Goal: Check status: Verify the current state of an ongoing process or item

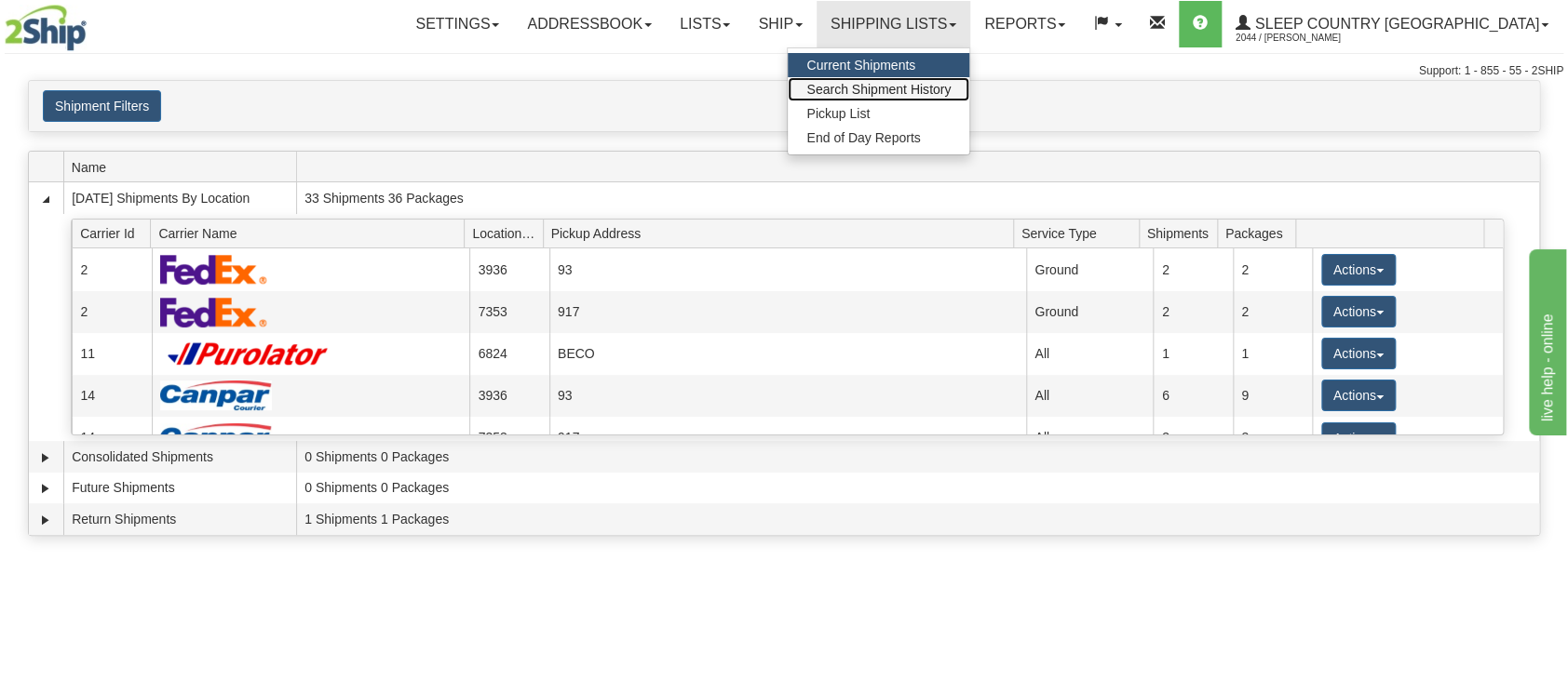
click at [941, 88] on span "Search Shipment History" at bounding box center [877, 89] width 144 height 15
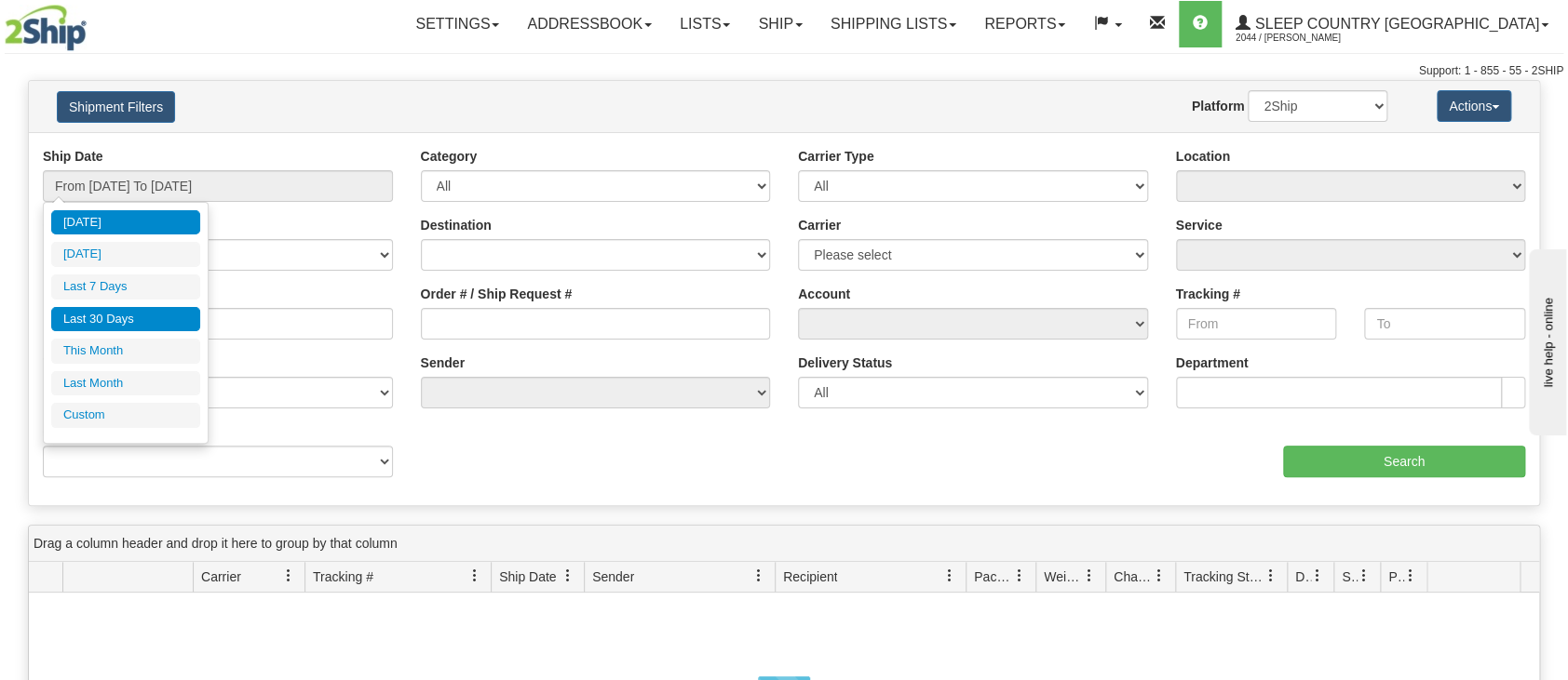
click at [127, 316] on li "Last 30 Days" at bounding box center [126, 320] width 149 height 25
type input "From [DATE] To [DATE]"
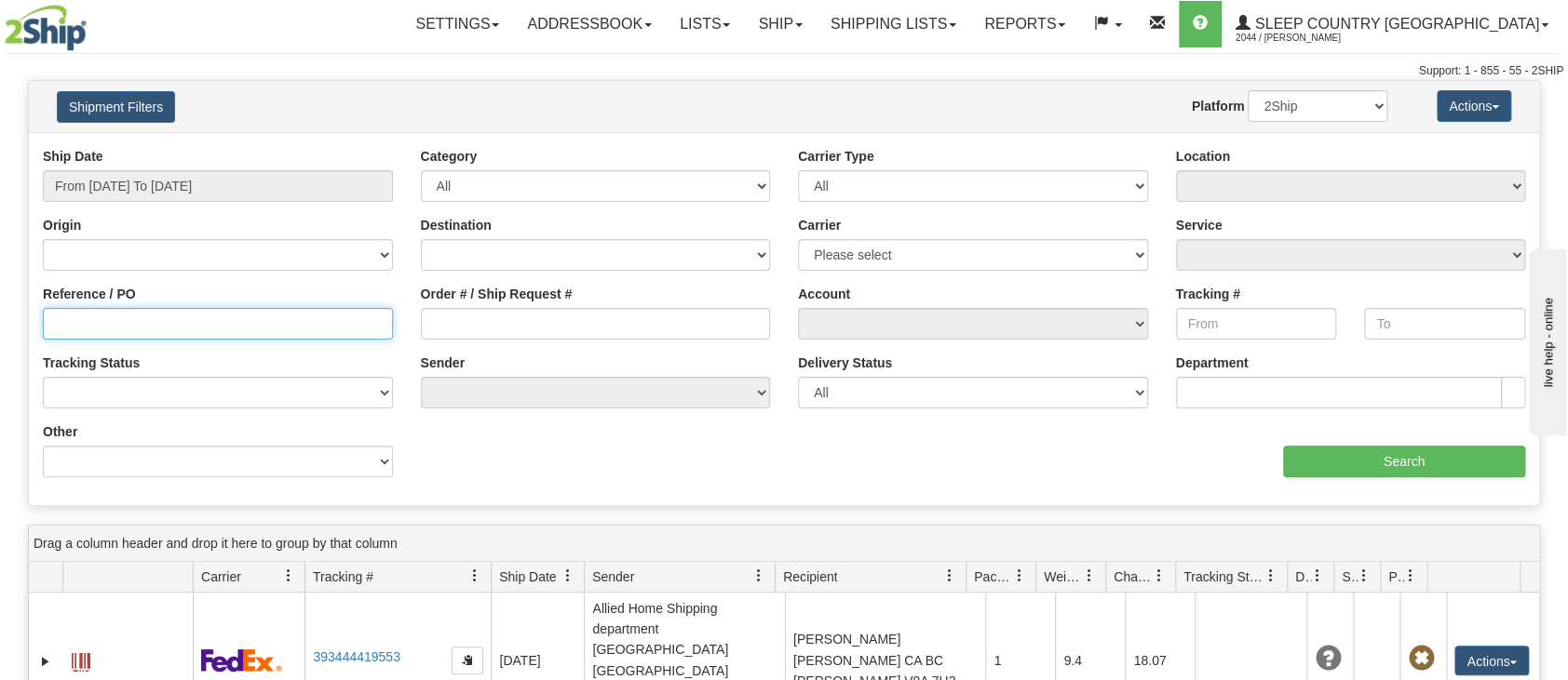
click at [173, 327] on input "Reference / PO" at bounding box center [218, 324] width 350 height 32
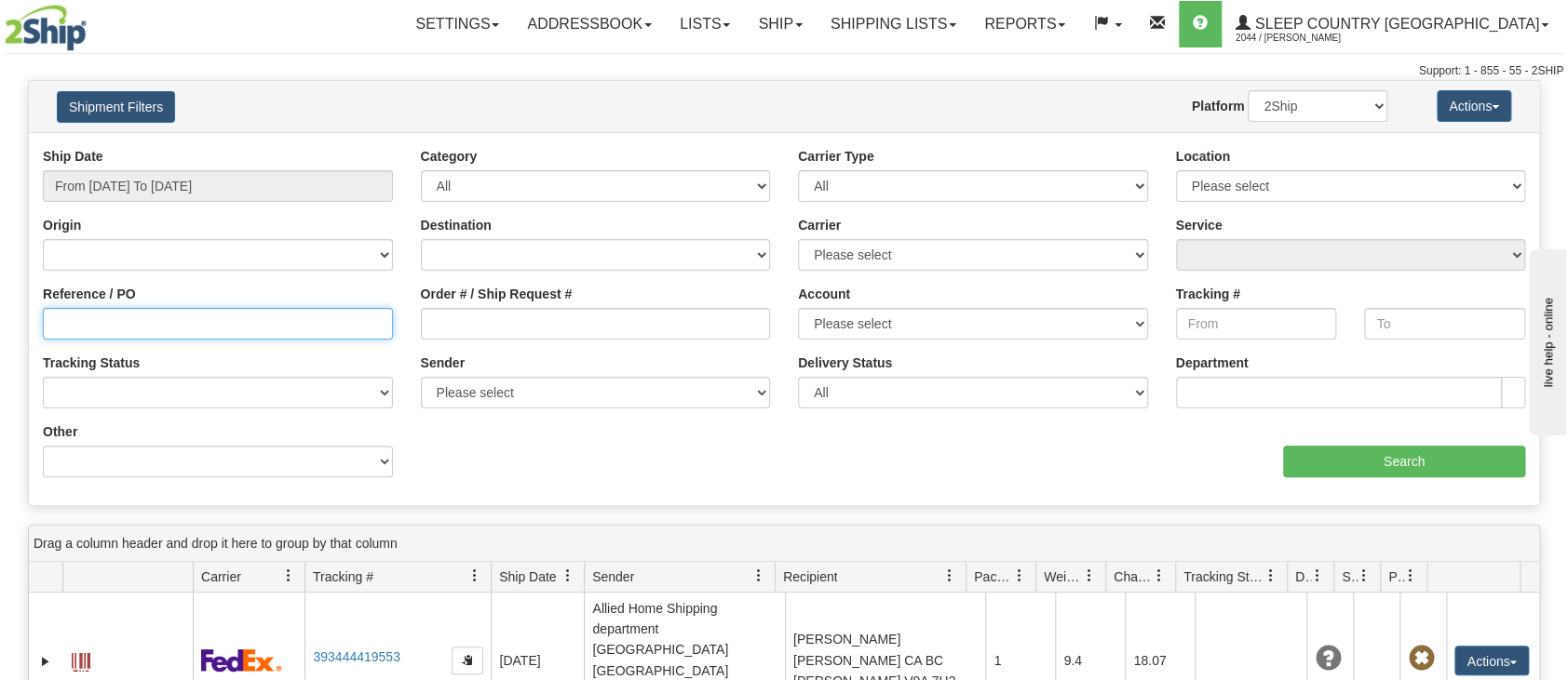
paste input "1056961"
type input "1056961"
click at [1347, 459] on input "Search" at bounding box center [1404, 461] width 242 height 32
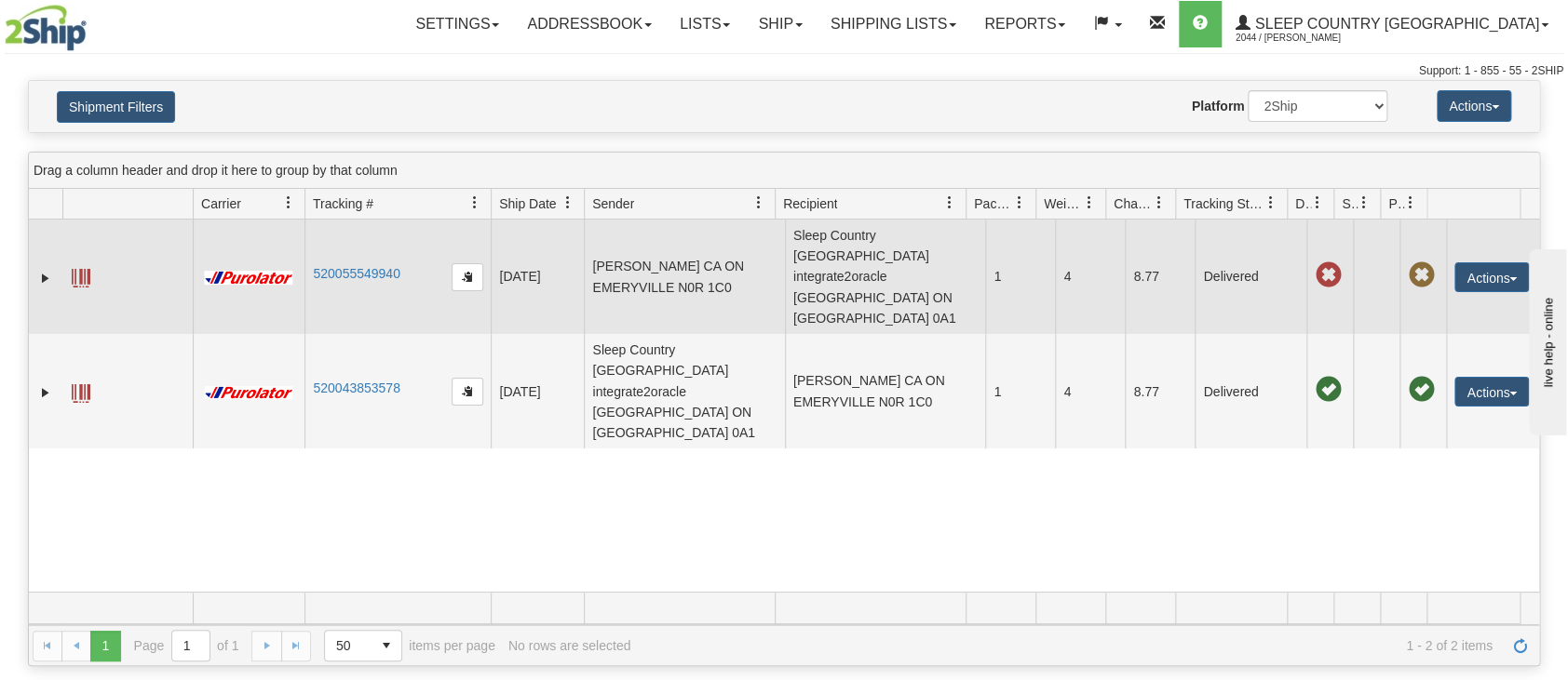
click at [673, 251] on td "[PERSON_NAME] CA ON EMERYVILLE N0R 1C0" at bounding box center [684, 277] width 201 height 114
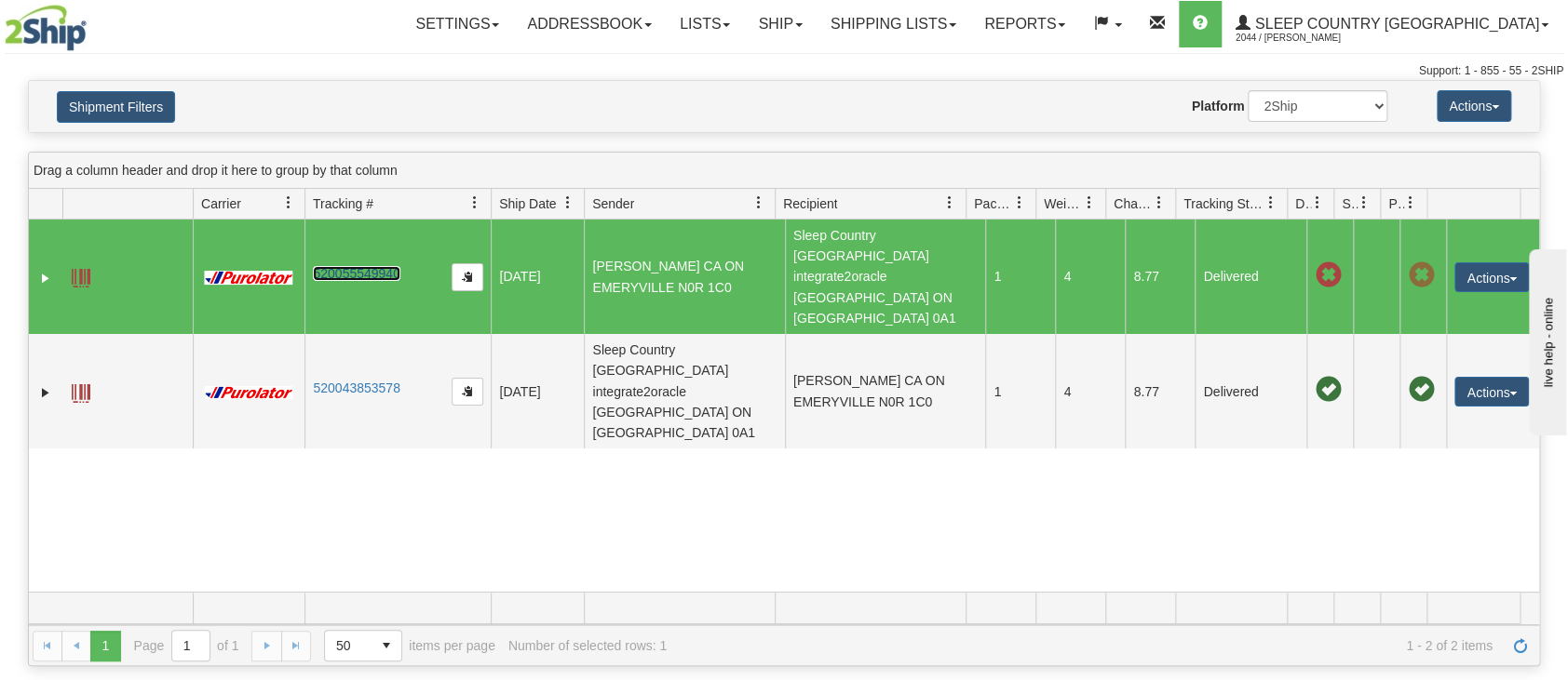
click at [383, 266] on link "520055549940" at bounding box center [355, 273] width 86 height 15
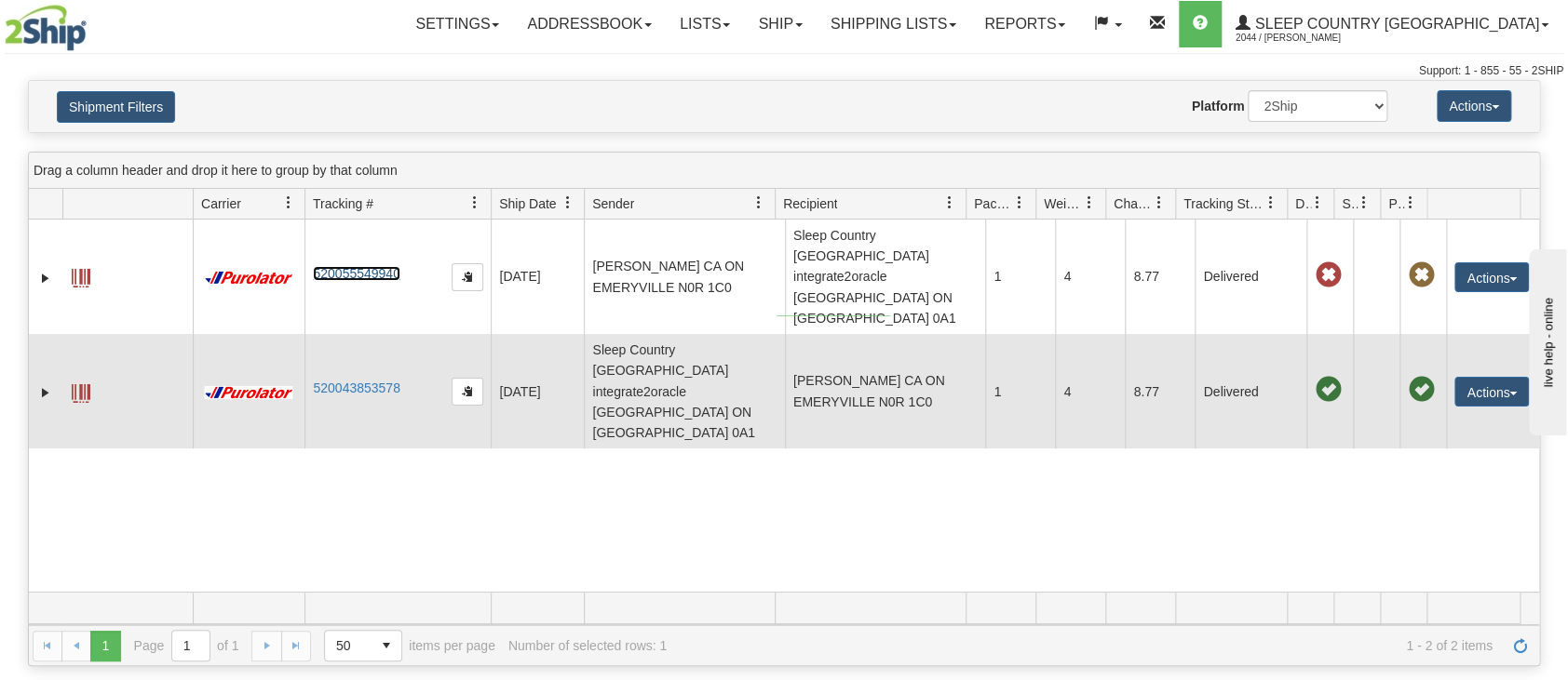
drag, startPoint x: 890, startPoint y: 316, endPoint x: 777, endPoint y: 315, distance: 113.0
